Goal: Transaction & Acquisition: Purchase product/service

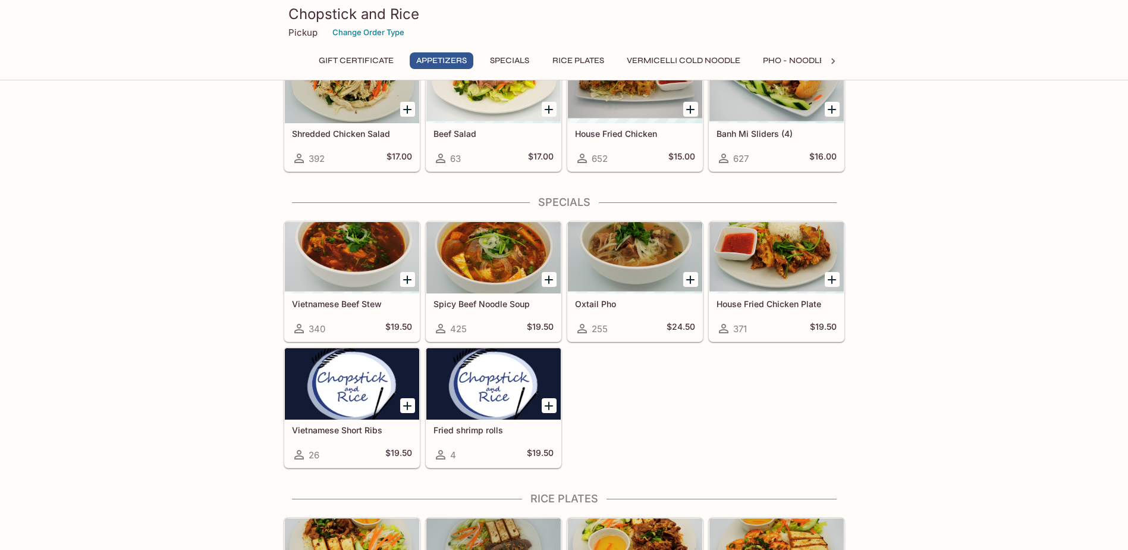
scroll to position [238, 0]
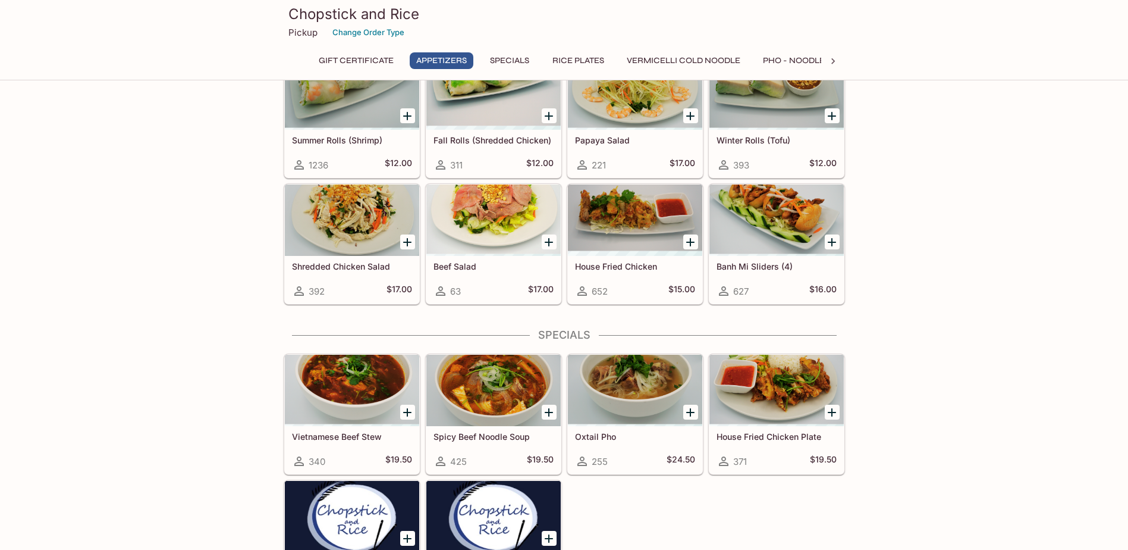
click at [404, 234] on div at bounding box center [408, 242] width 24 height 24
click at [407, 239] on icon "Add Shredded Chicken Salad" at bounding box center [407, 242] width 8 height 8
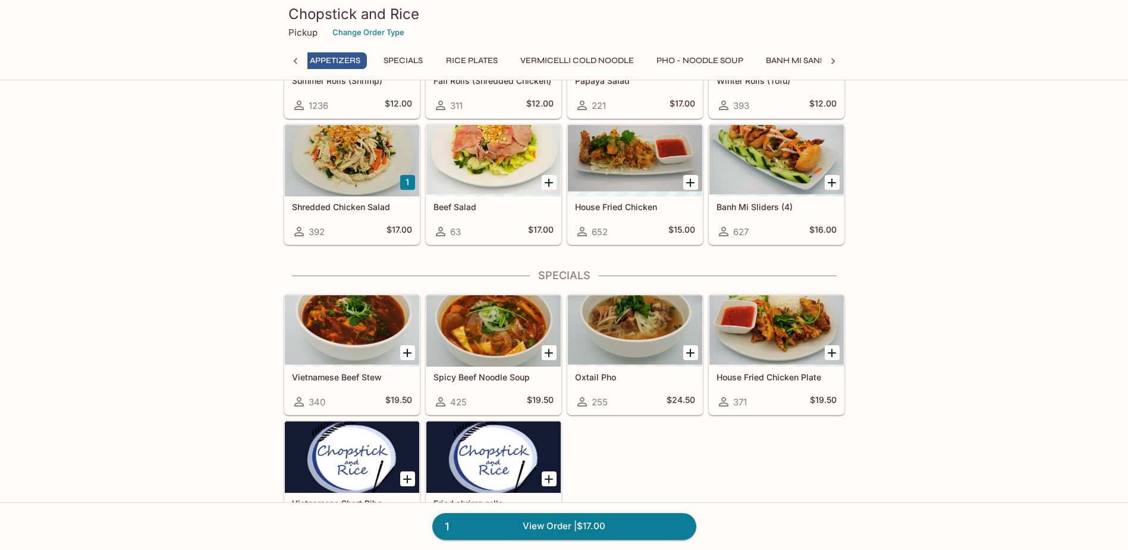
scroll to position [0, 103]
click at [404, 350] on icon "Add Vietnamese Beef Stew" at bounding box center [407, 353] width 14 height 14
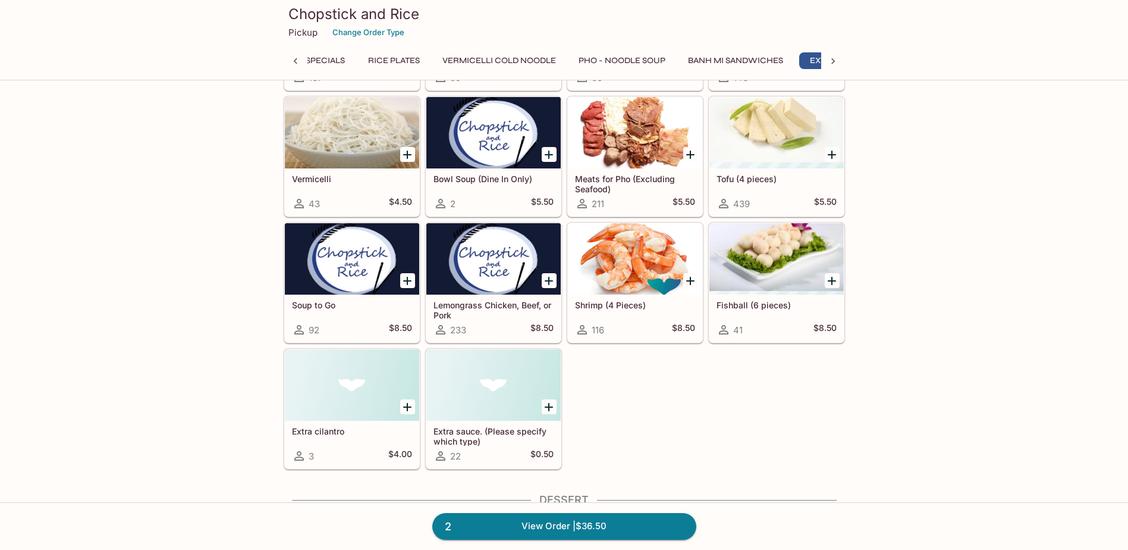
scroll to position [2498, 0]
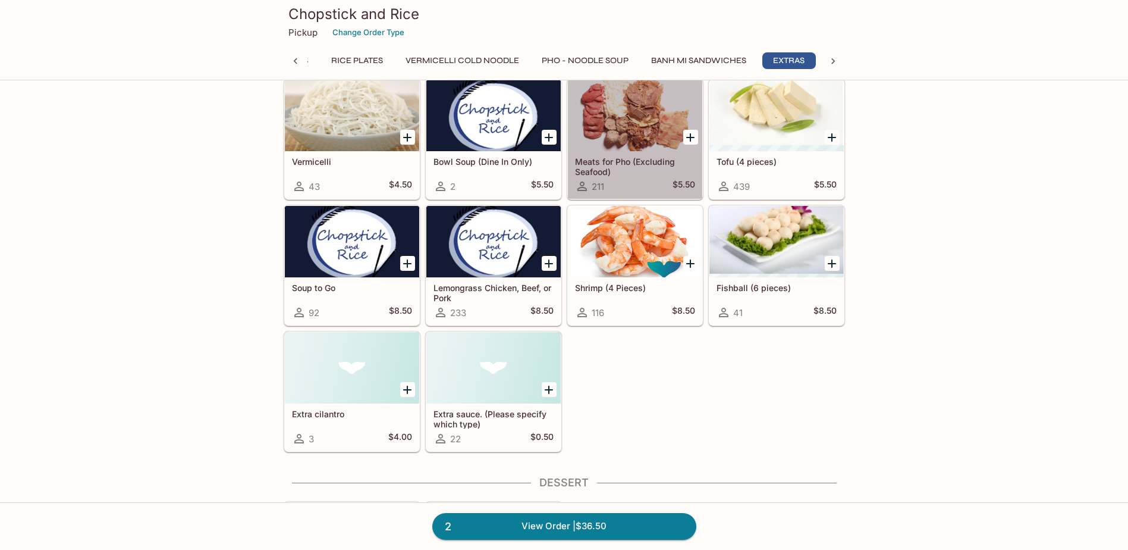
click at [630, 157] on h5 "Meats for Pho (Excluding Seafood)" at bounding box center [635, 166] width 120 height 20
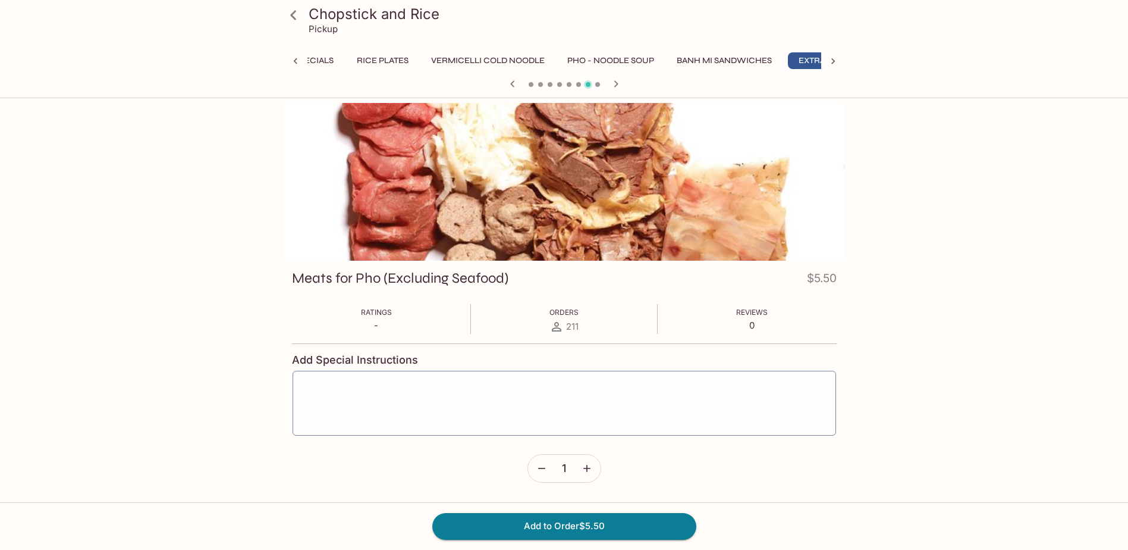
scroll to position [0, 221]
click at [492, 380] on div "x ​" at bounding box center [564, 403] width 545 height 66
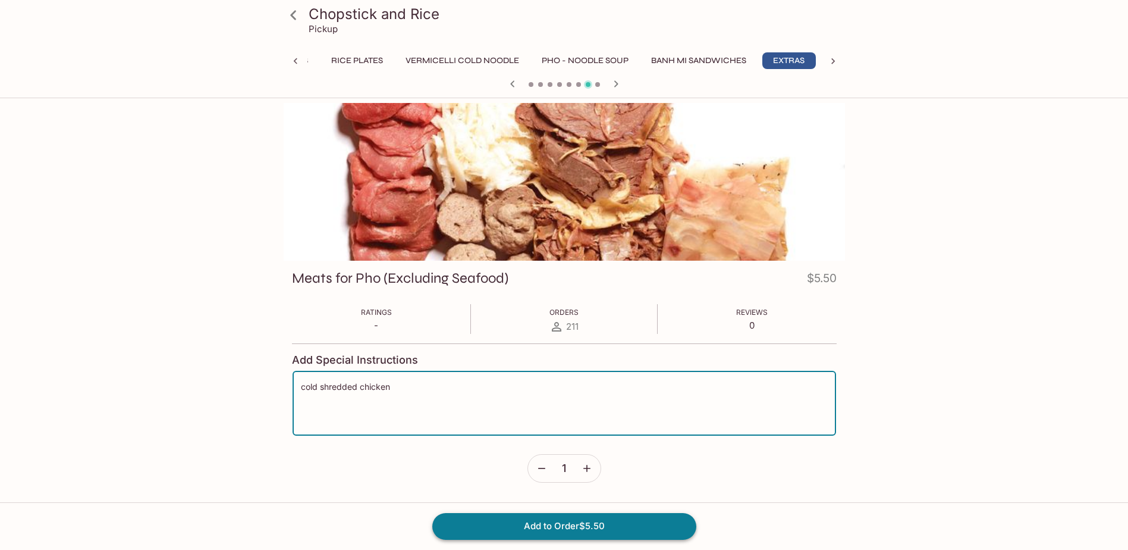
type textarea "cold shredded chicken"
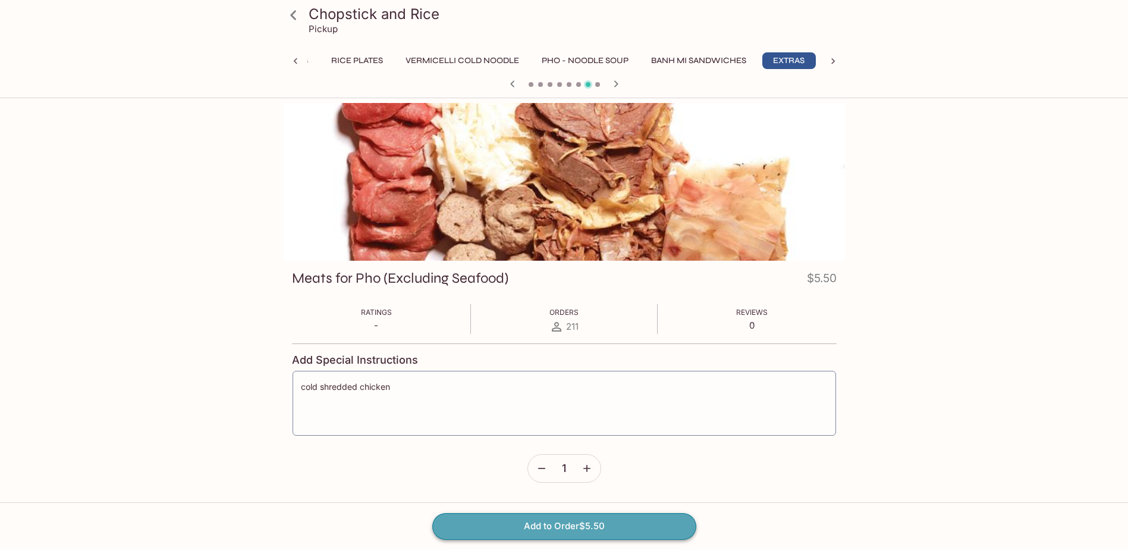
click at [598, 528] on button "Add to Order $5.50" at bounding box center [564, 526] width 264 height 26
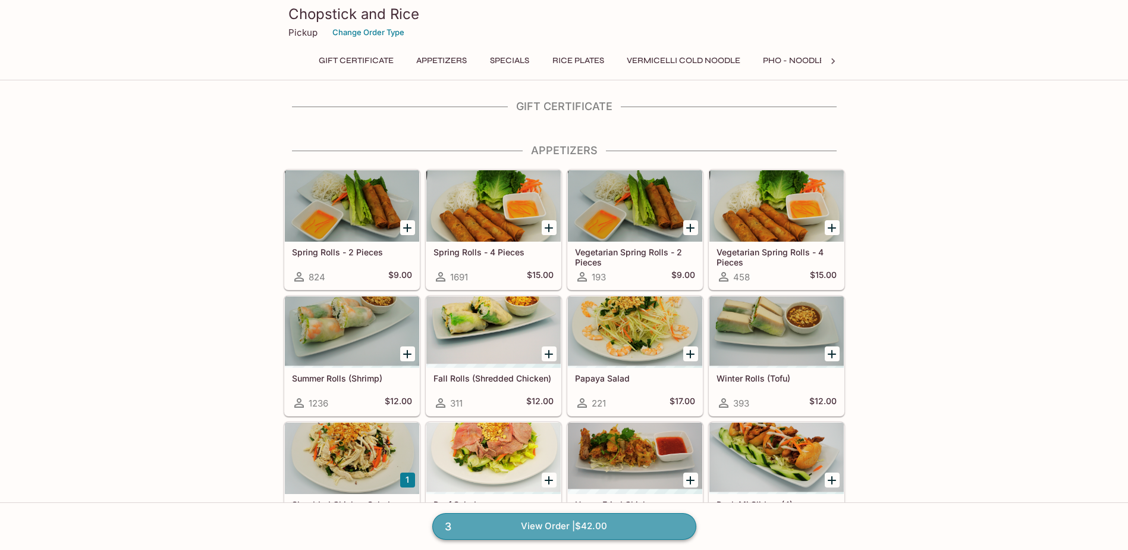
click at [584, 527] on link "3 View Order | $42.00" at bounding box center [564, 526] width 264 height 26
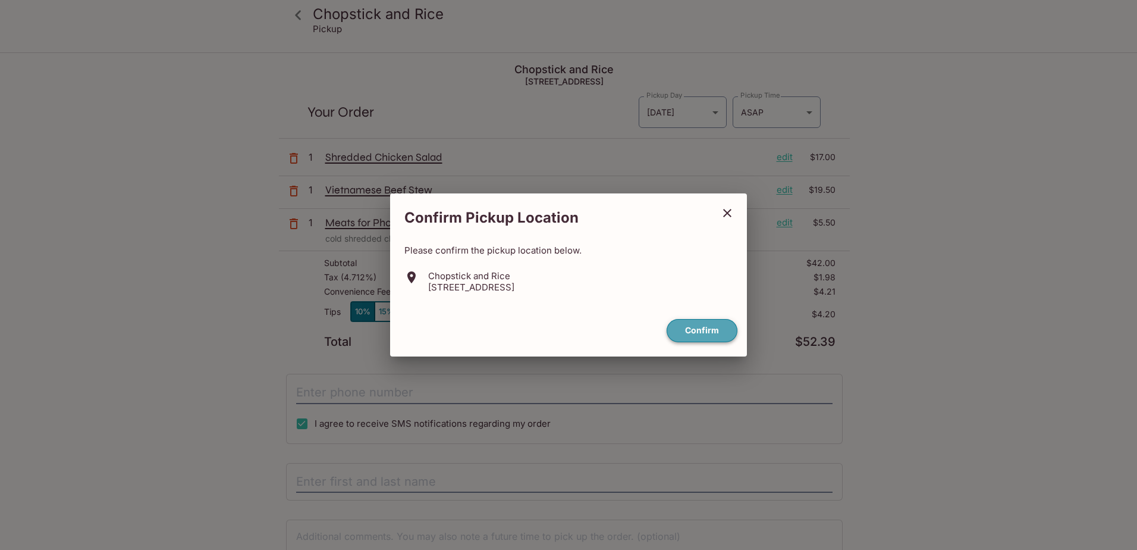
click at [711, 331] on button "Confirm" at bounding box center [702, 330] width 71 height 23
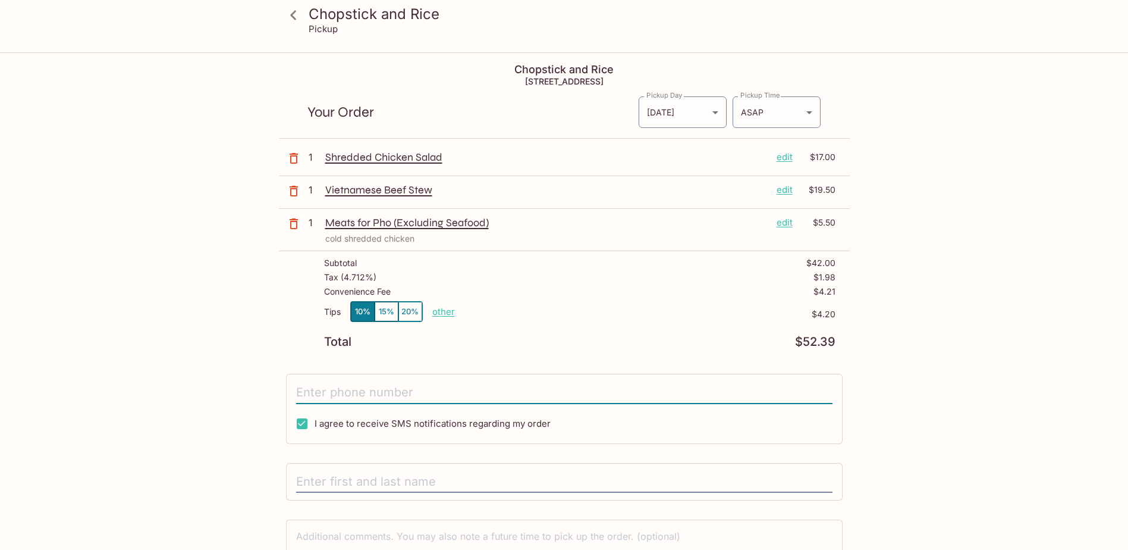
click at [396, 396] on input "tel" at bounding box center [564, 392] width 537 height 23
type input "[PHONE_NUMBER]"
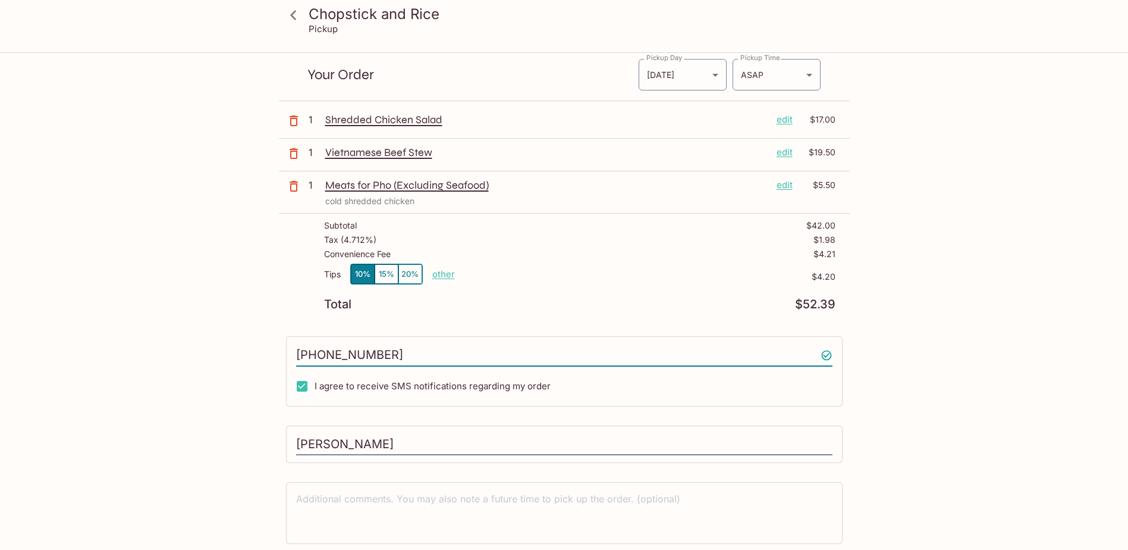
scroll to position [80, 0]
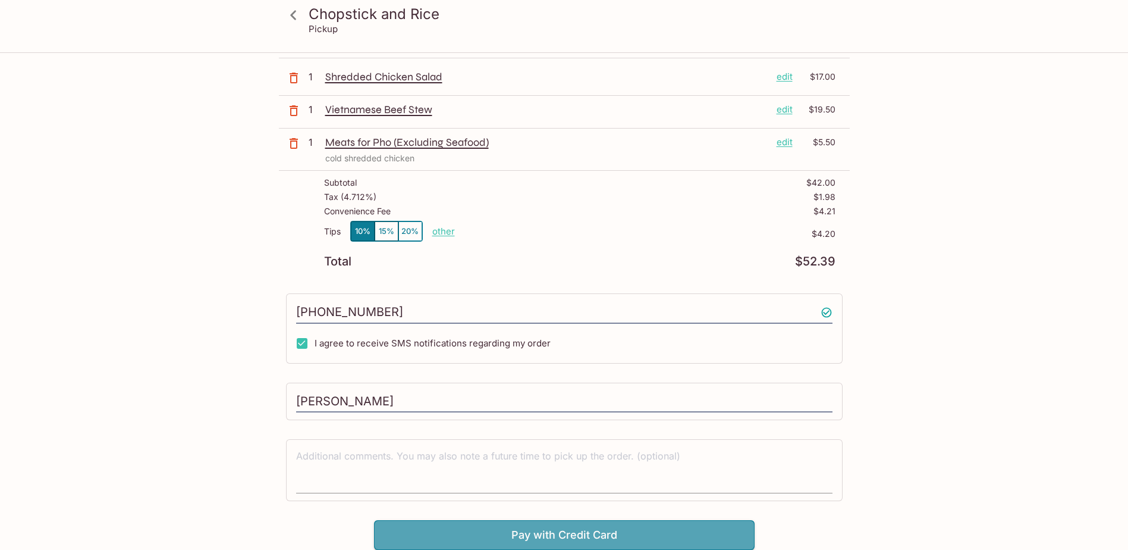
click at [547, 533] on button "Pay with Credit Card" at bounding box center [564, 535] width 381 height 30
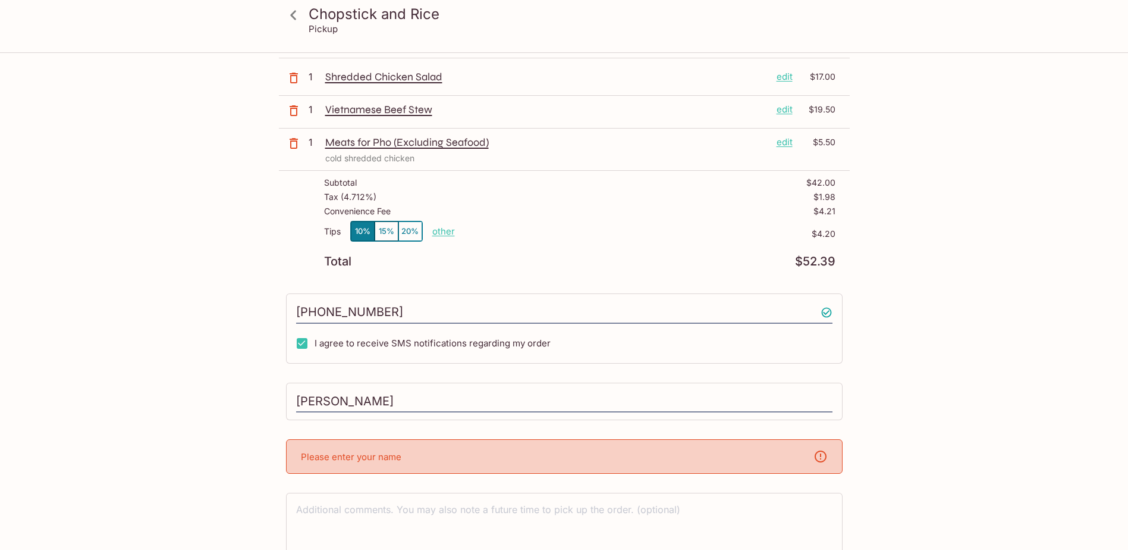
click at [484, 413] on div "[PERSON_NAME]" at bounding box center [564, 401] width 557 height 38
click at [478, 401] on input "[PERSON_NAME]" at bounding box center [564, 401] width 537 height 23
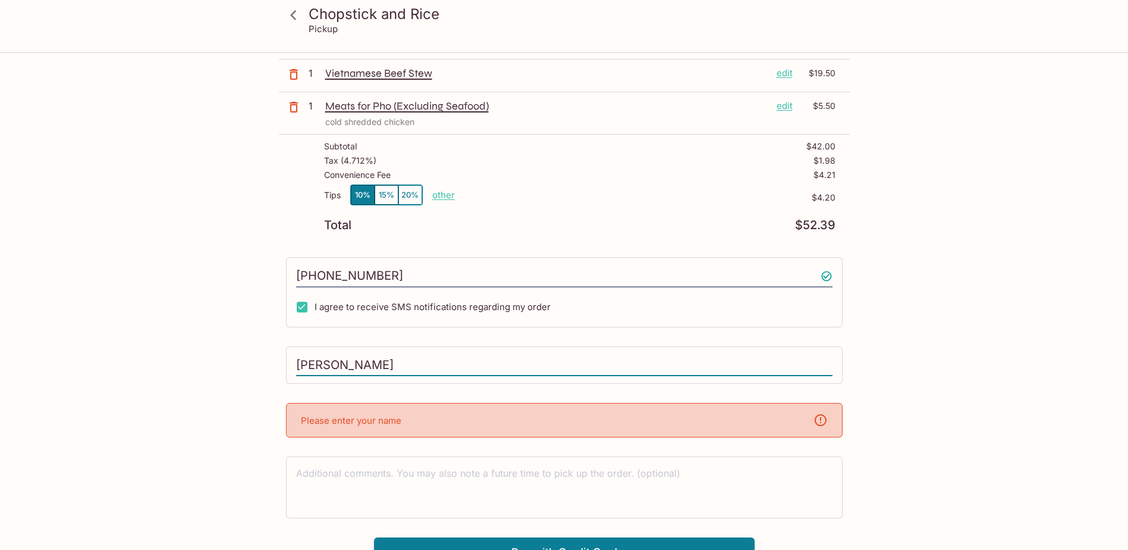
scroll to position [134, 0]
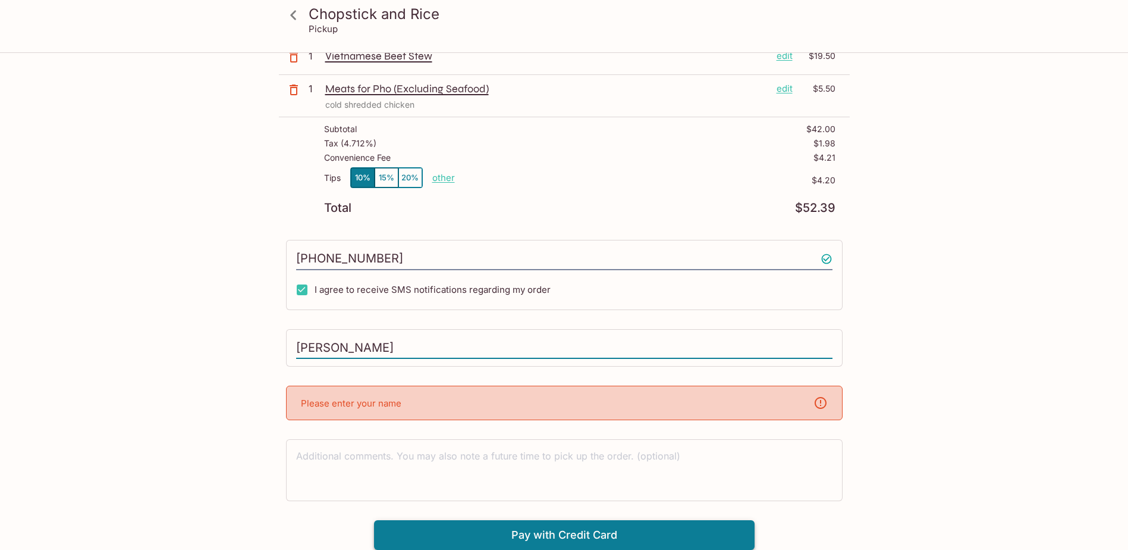
type input "[PERSON_NAME]"
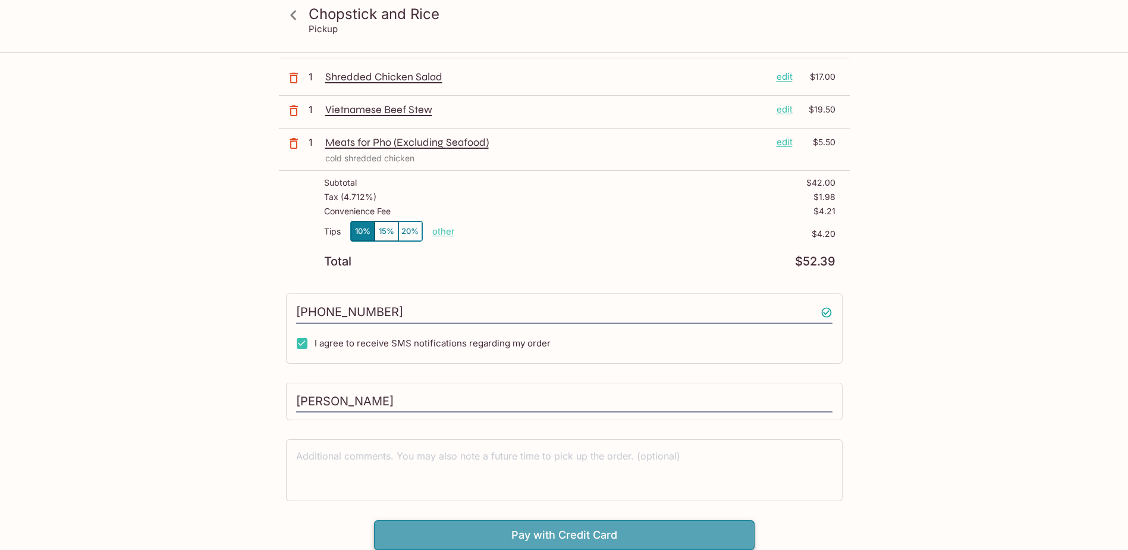
click at [560, 537] on button "Pay with Credit Card" at bounding box center [564, 535] width 381 height 30
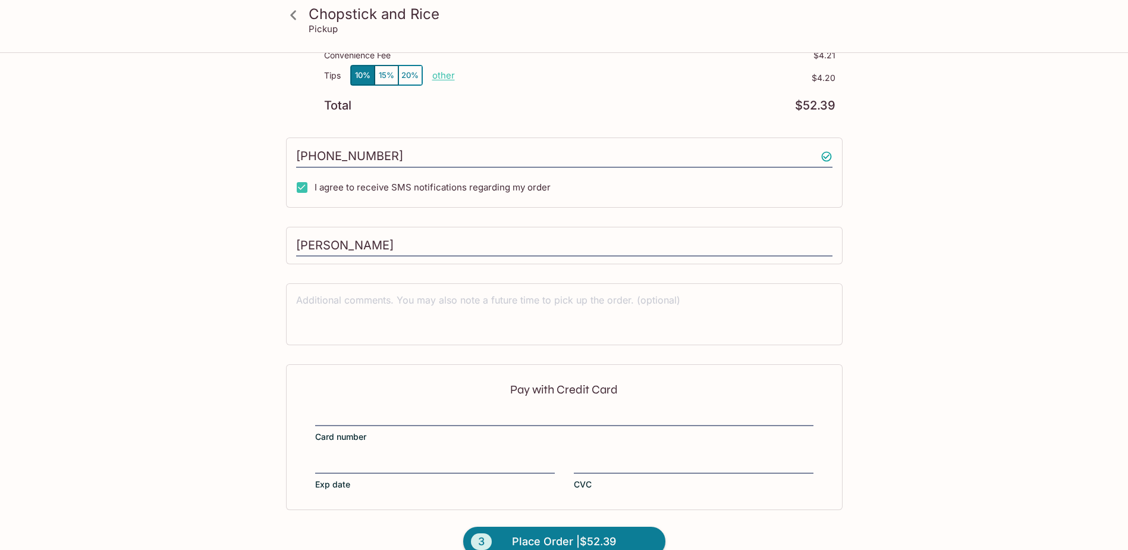
scroll to position [259, 0]
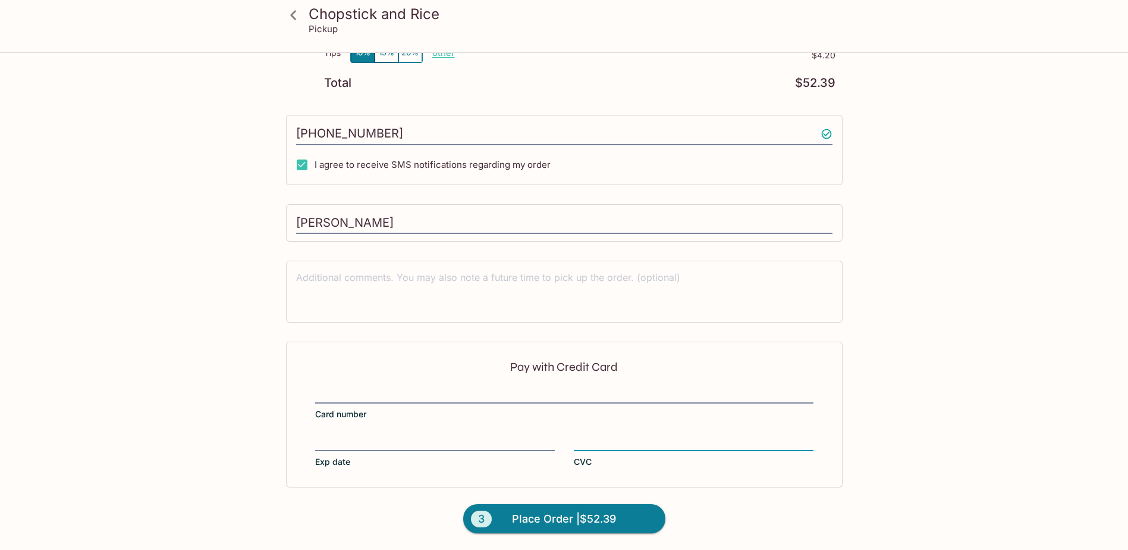
click at [880, 449] on div "Chopstick and Rice Pickup Chopstick and Rice [STREET_ADDRESS] Your Order Pickup…" at bounding box center [564, 172] width 761 height 755
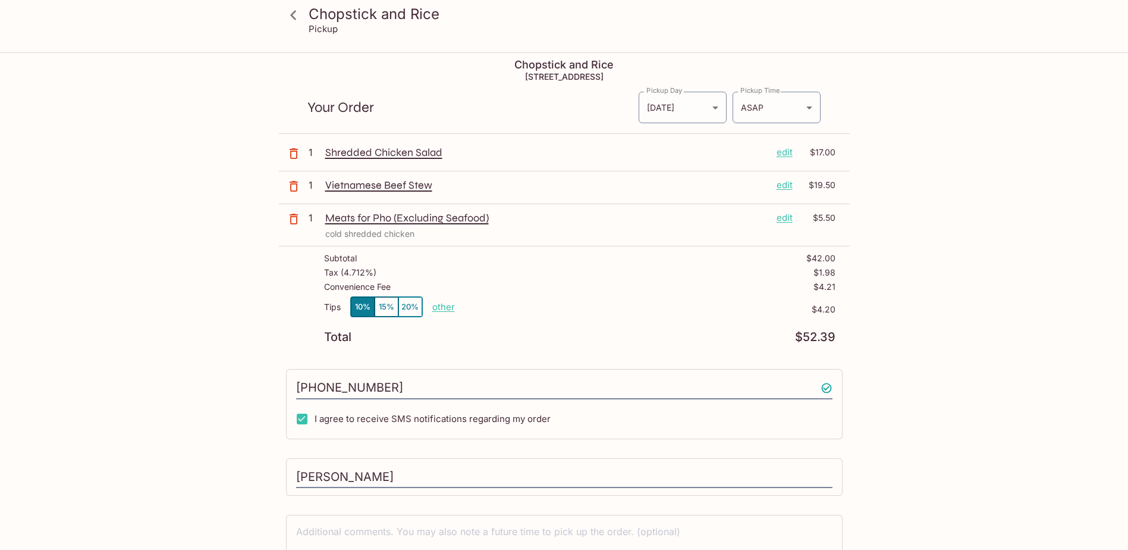
scroll to position [0, 0]
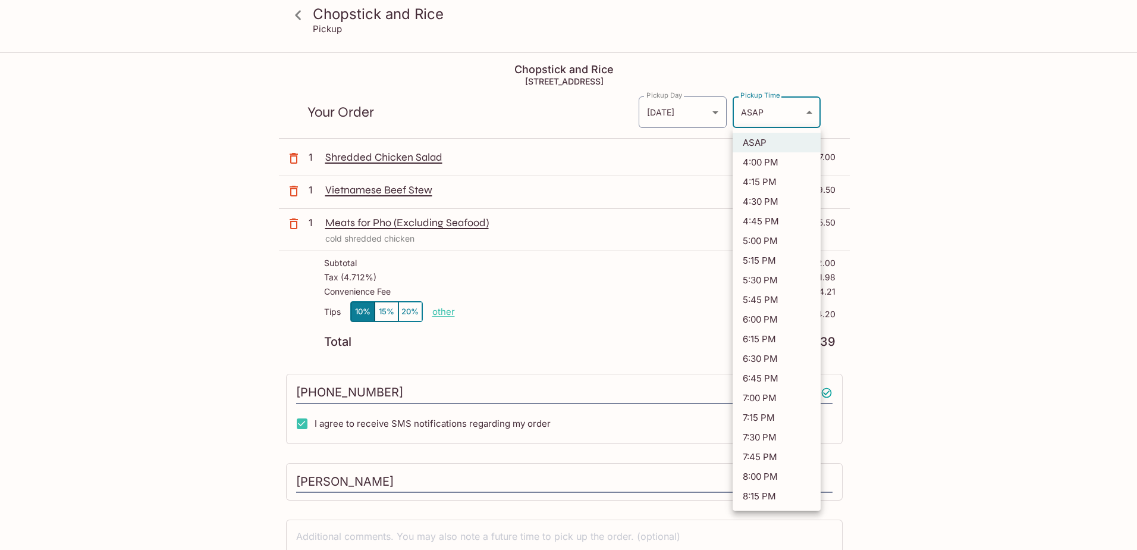
click at [808, 109] on body "Chopstick and Rice Pickup Chopstick and Rice [STREET_ADDRESS] Your Order Pickup…" at bounding box center [568, 329] width 1137 height 550
click at [771, 215] on li "4:45 PM" at bounding box center [777, 221] width 88 height 20
type input "[DATE]T02:45:42.000000Z"
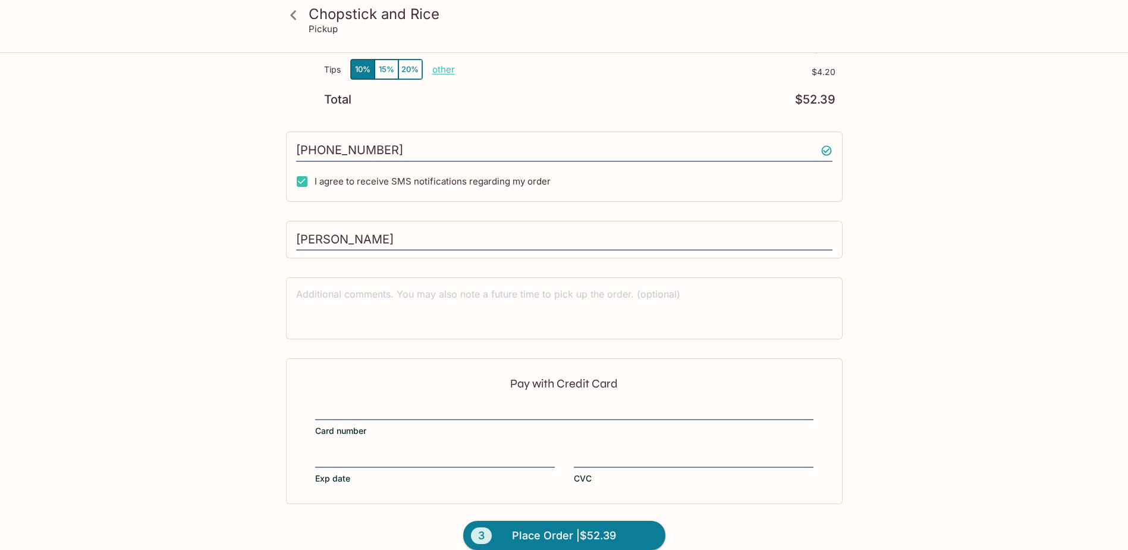
scroll to position [259, 0]
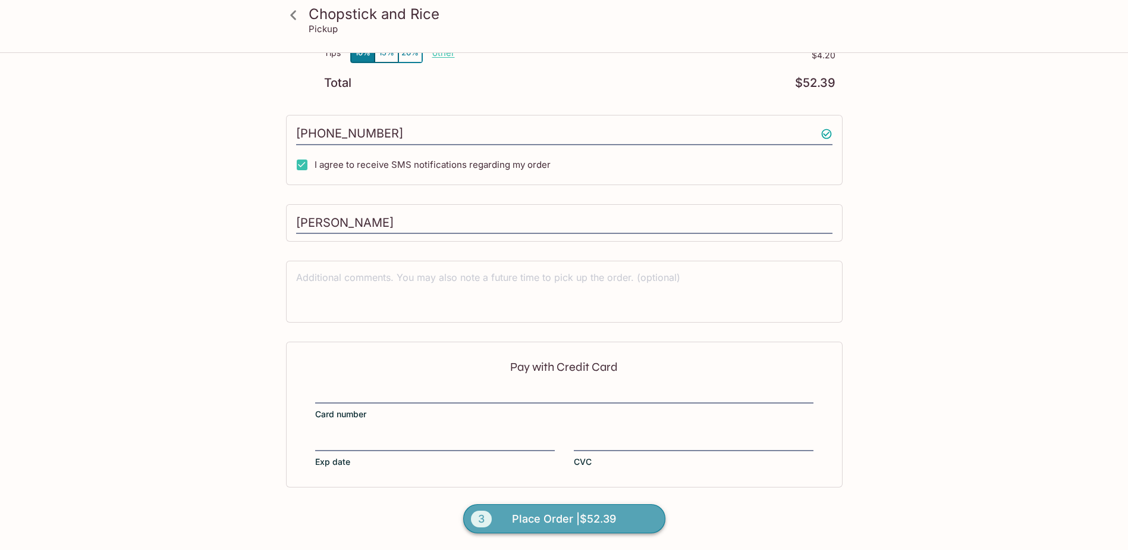
click at [574, 512] on span "Place Order | $52.39" at bounding box center [564, 518] width 104 height 19
